Goal: Find specific page/section: Find specific page/section

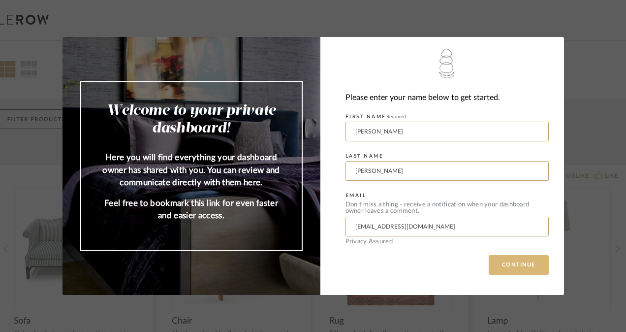
click at [506, 263] on button "CONTINUE" at bounding box center [519, 265] width 60 height 20
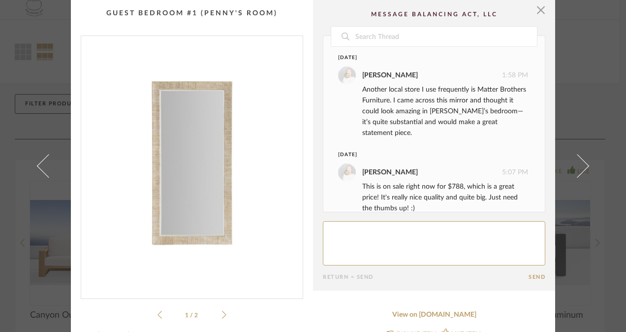
scroll to position [15, 0]
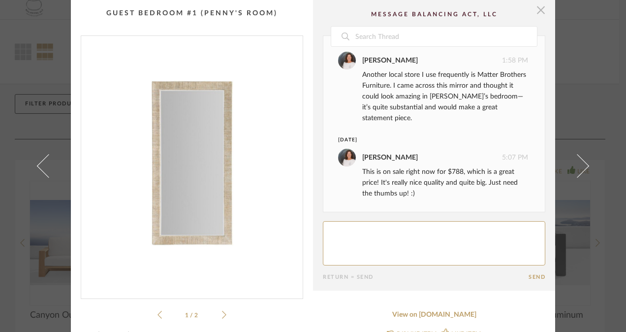
click at [536, 8] on span "button" at bounding box center [541, 10] width 20 height 20
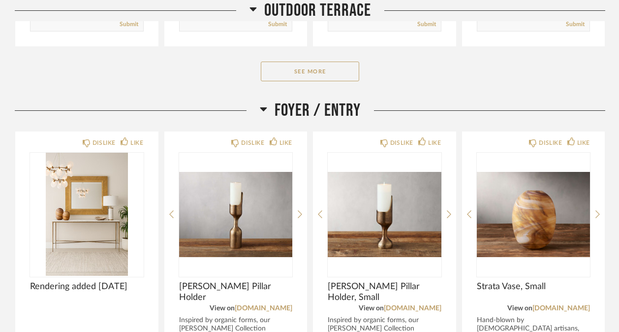
scroll to position [487, 0]
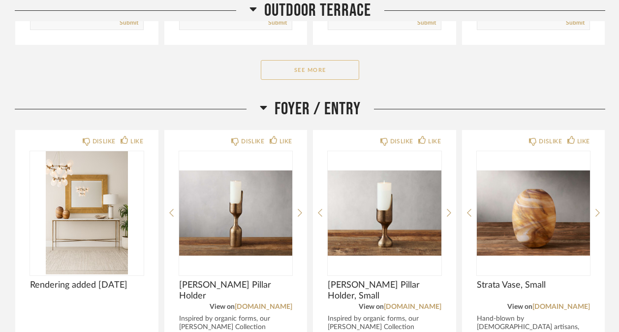
click at [319, 66] on button "See More" at bounding box center [310, 70] width 98 height 20
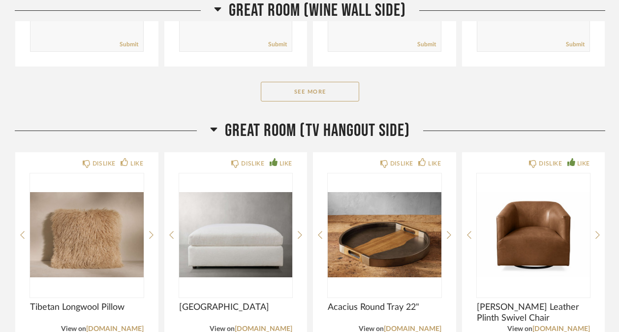
scroll to position [1684, 0]
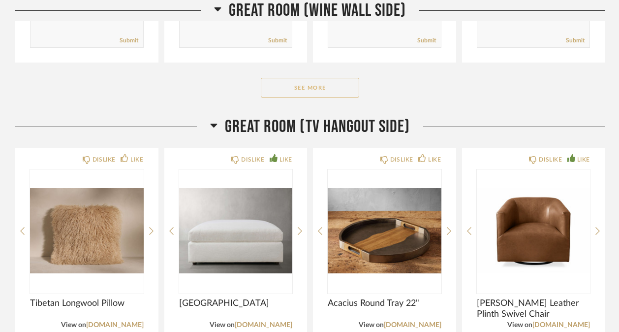
click at [314, 91] on button "See More" at bounding box center [310, 88] width 98 height 20
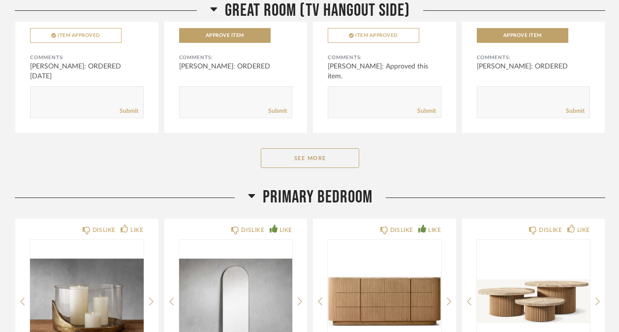
scroll to position [2393, 0]
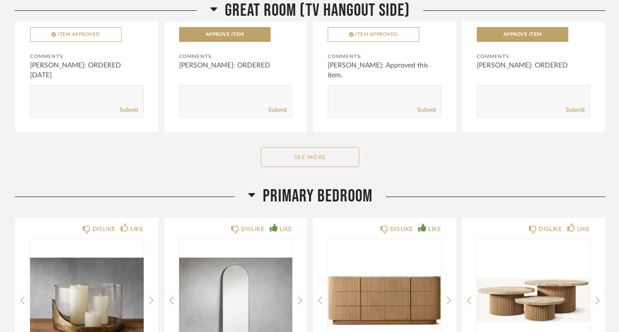
click at [290, 154] on button "See More" at bounding box center [310, 157] width 98 height 20
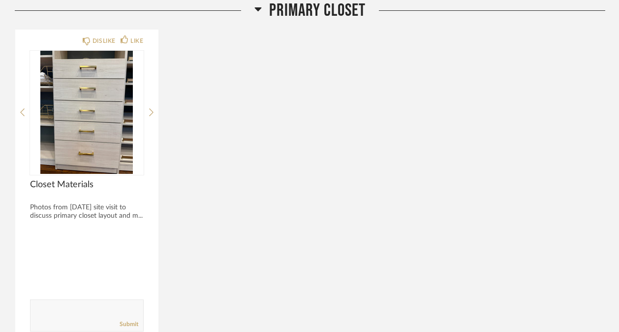
scroll to position [3374, 0]
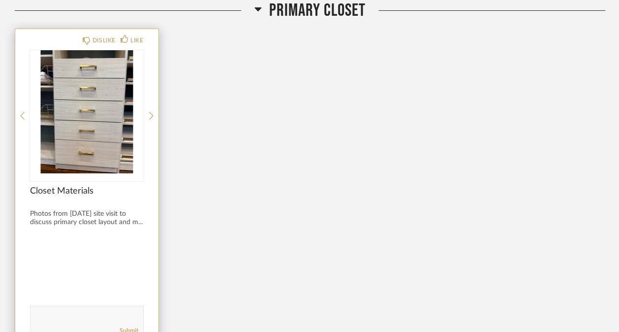
click at [109, 148] on img "0" at bounding box center [87, 111] width 114 height 123
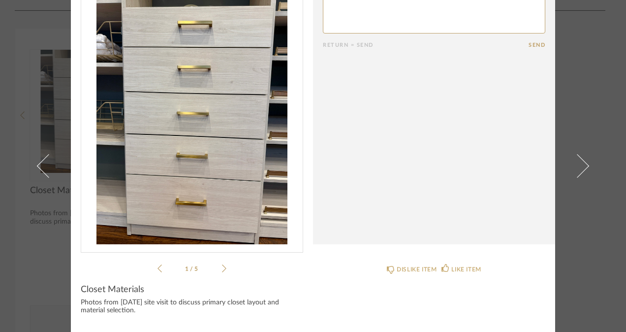
scroll to position [46, 0]
click at [222, 270] on icon at bounding box center [224, 268] width 4 height 9
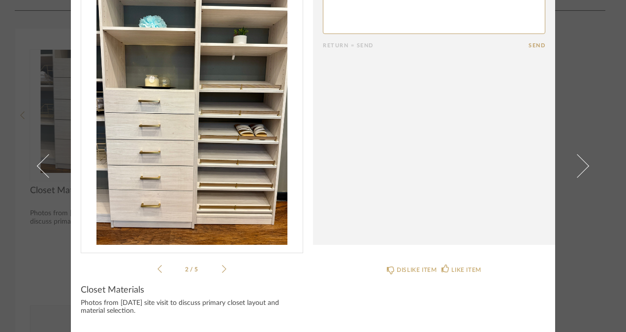
click at [222, 270] on icon at bounding box center [224, 268] width 4 height 9
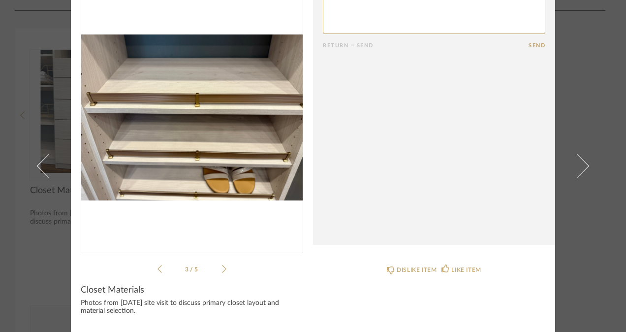
click at [222, 270] on icon at bounding box center [224, 268] width 4 height 9
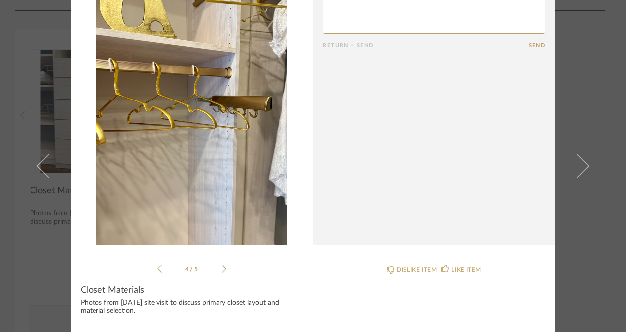
click at [222, 270] on icon at bounding box center [224, 268] width 4 height 9
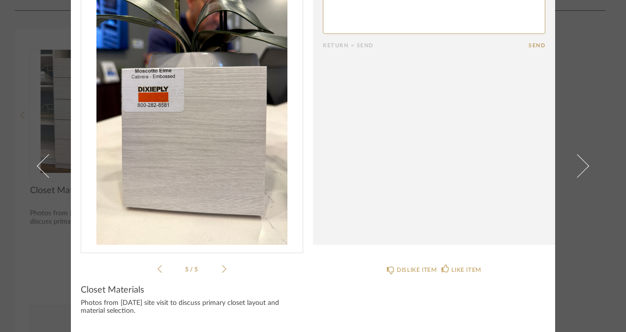
click at [222, 270] on icon at bounding box center [224, 268] width 4 height 9
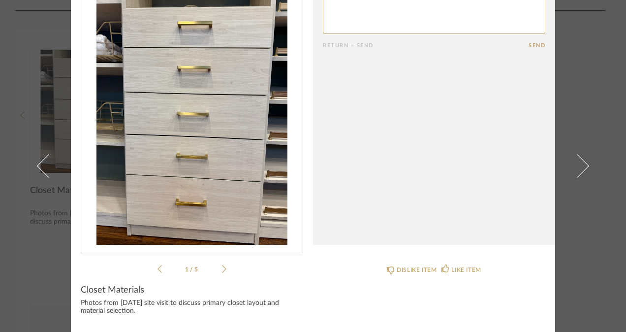
click at [222, 270] on icon at bounding box center [224, 268] width 4 height 9
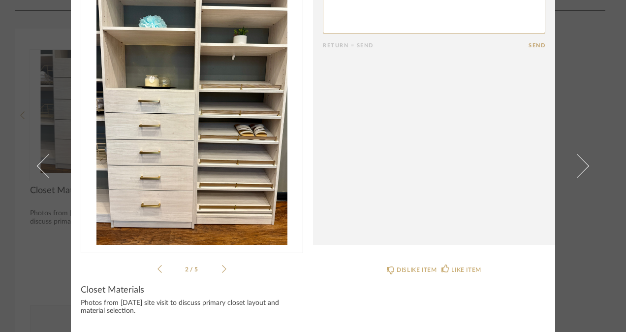
click at [222, 270] on icon at bounding box center [224, 268] width 4 height 9
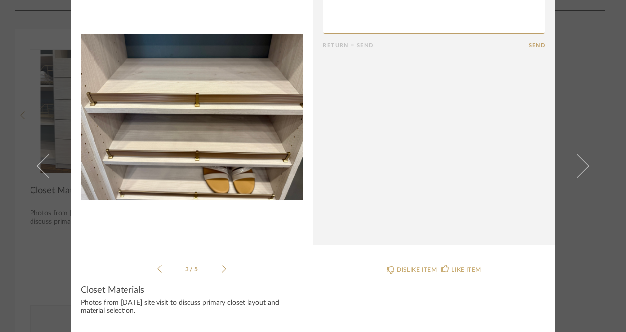
click at [222, 270] on icon at bounding box center [224, 268] width 4 height 9
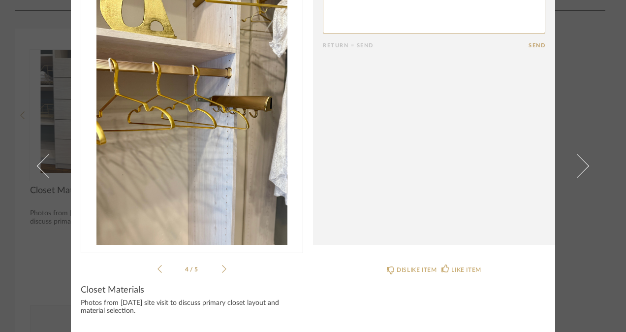
click at [222, 270] on icon at bounding box center [224, 268] width 4 height 9
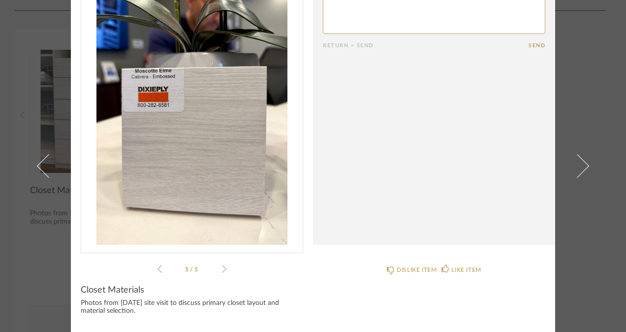
click at [222, 270] on icon at bounding box center [224, 268] width 4 height 9
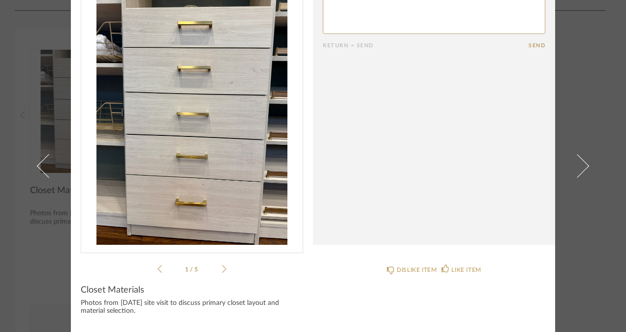
click at [222, 270] on icon at bounding box center [224, 268] width 4 height 9
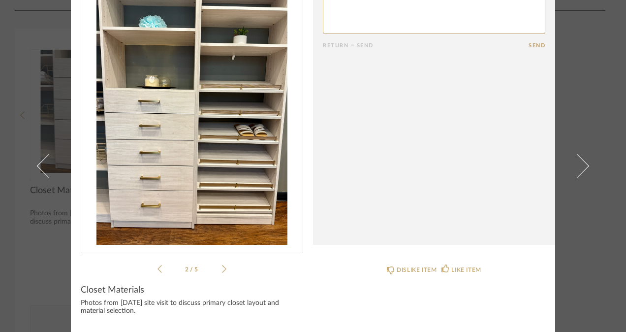
click at [222, 270] on icon at bounding box center [224, 268] width 4 height 9
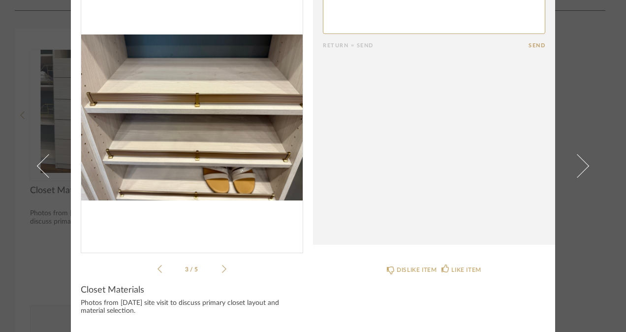
scroll to position [0, 0]
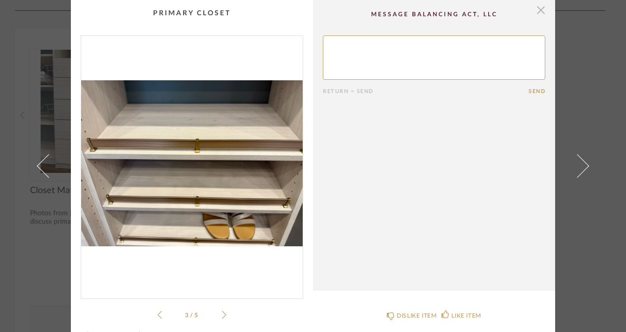
click at [538, 7] on span "button" at bounding box center [541, 10] width 20 height 20
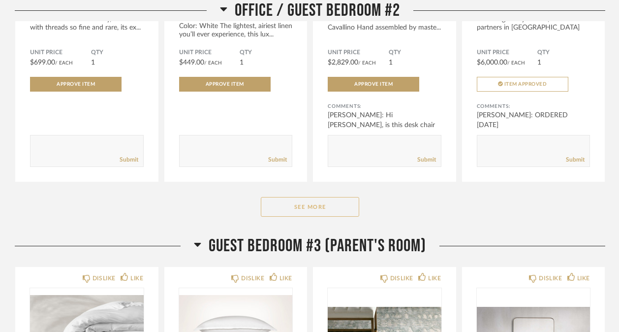
scroll to position [5085, 0]
click at [312, 216] on button "See More" at bounding box center [310, 206] width 98 height 20
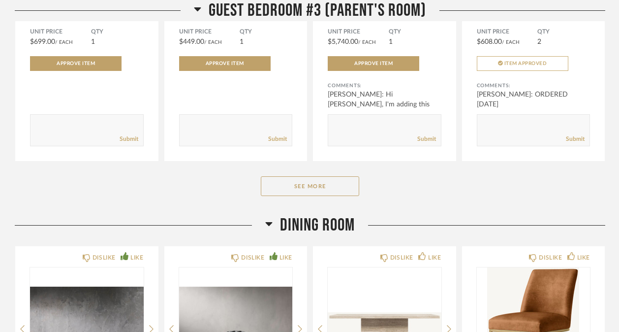
scroll to position [6235, 0]
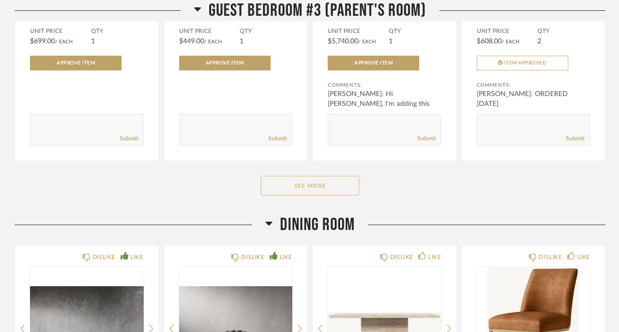
click at [314, 195] on button "See More" at bounding box center [310, 186] width 98 height 20
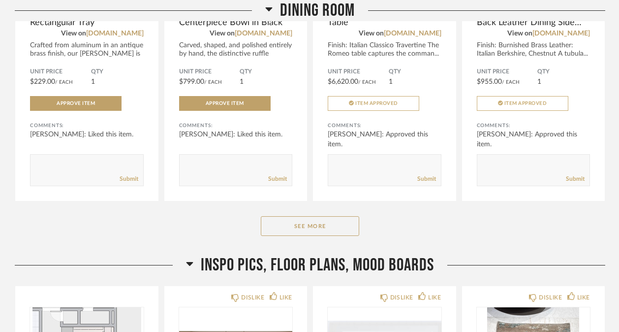
scroll to position [7324, 0]
click at [306, 235] on button "See More" at bounding box center [310, 225] width 98 height 20
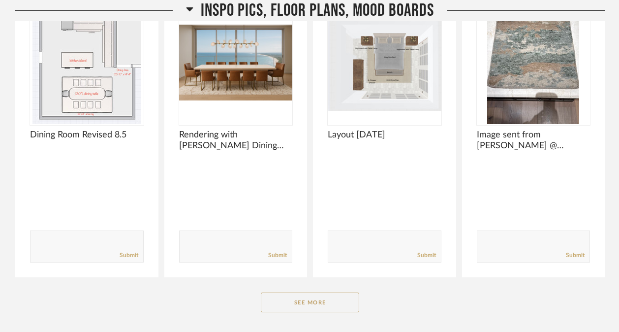
scroll to position [7992, 0]
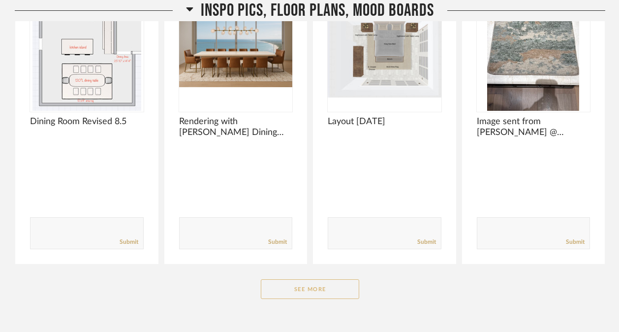
click at [300, 299] on button "See More" at bounding box center [310, 289] width 98 height 20
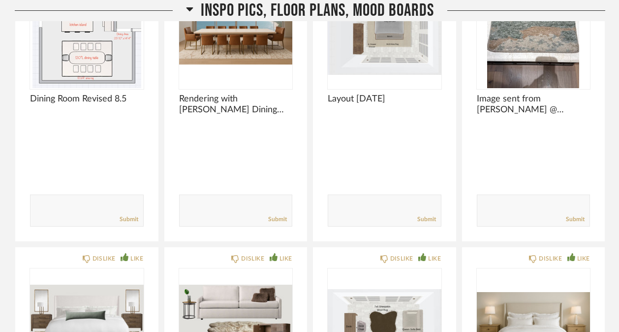
scroll to position [8012, 0]
